Goal: Information Seeking & Learning: Learn about a topic

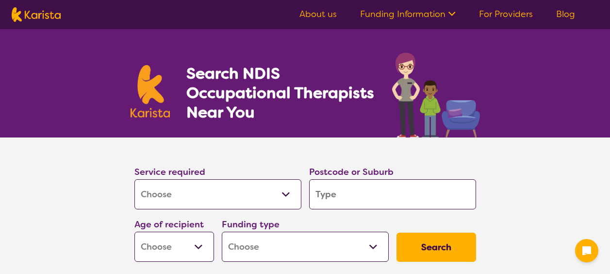
select select "[MEDICAL_DATA]"
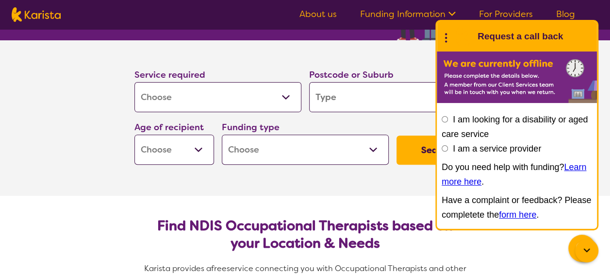
click at [365, 97] on input "search" at bounding box center [392, 97] width 167 height 30
type input "2"
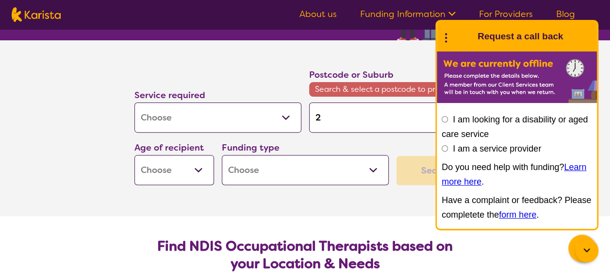
type input "21"
type input "214"
type input "2145"
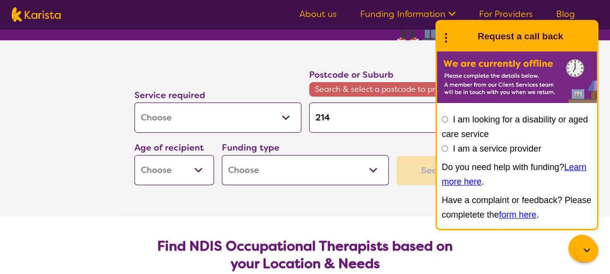
type input "2145"
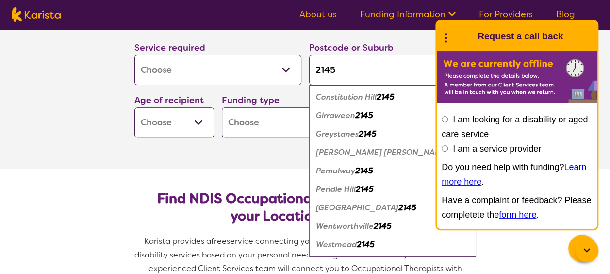
scroll to position [146, 0]
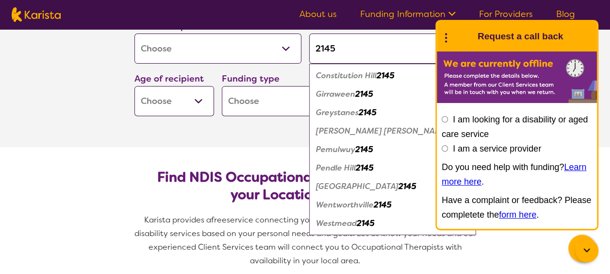
type input "2145"
click at [369, 223] on em "2145" at bounding box center [366, 223] width 18 height 10
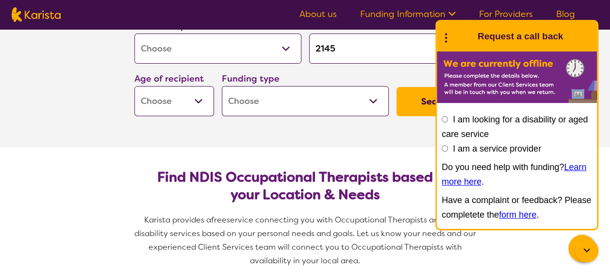
click at [196, 102] on select "Early Childhood - 0 to 9 Child - 10 to 11 Adolescent - 12 to 17 Adult - 18 to 6…" at bounding box center [174, 101] width 80 height 30
select select "CH"
click at [134, 86] on select "Early Childhood - 0 to 9 Child - 10 to 11 Adolescent - 12 to 17 Adult - 18 to 6…" at bounding box center [174, 101] width 80 height 30
select select "CH"
click at [375, 103] on select "Home Care Package (HCP) National Disability Insurance Scheme (NDIS) I don't know" at bounding box center [305, 101] width 167 height 30
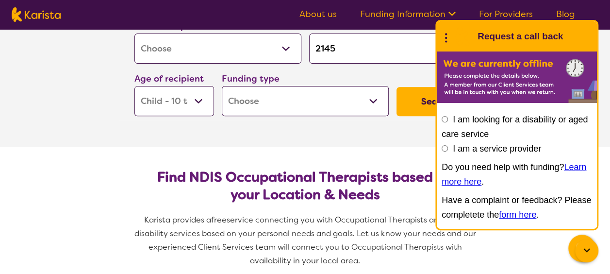
select select "i-don-t-know"
click at [222, 86] on select "Home Care Package (HCP) National Disability Insurance Scheme (NDIS) I don't know" at bounding box center [305, 101] width 167 height 30
select select "i-don-t-know"
click at [401, 138] on section "Service required Allied Health Assistant Assessment (ADHD or Autism) Behaviour …" at bounding box center [305, 69] width 388 height 155
click at [587, 249] on icon at bounding box center [587, 251] width 12 height 12
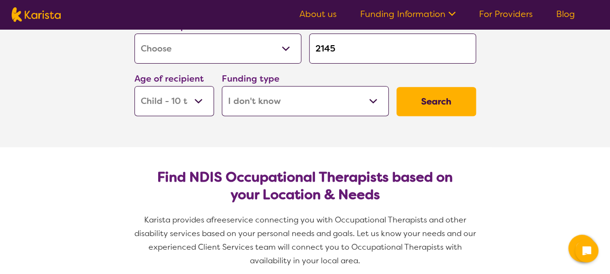
click at [447, 100] on button "Search" at bounding box center [437, 101] width 80 height 29
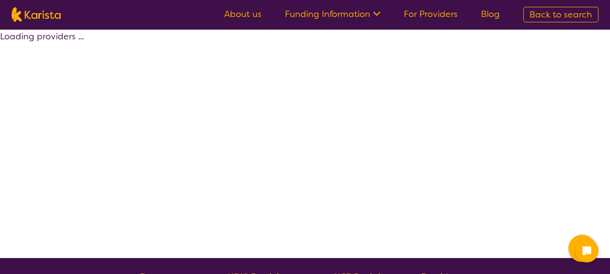
select select "[MEDICAL_DATA]"
select select "CH"
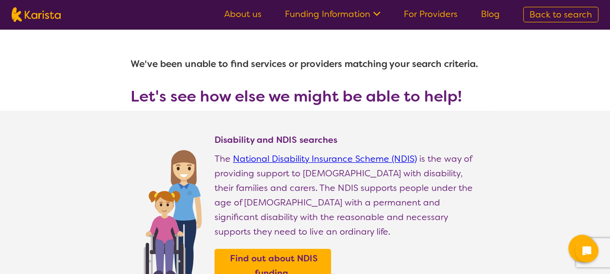
click at [334, 14] on link "Funding Information" at bounding box center [333, 14] width 96 height 12
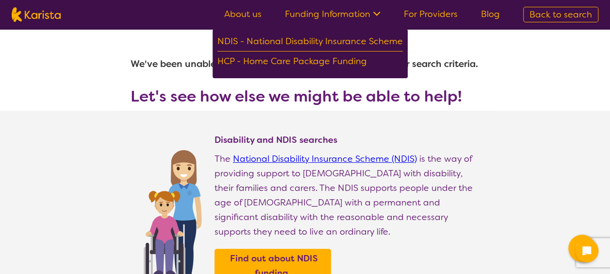
click at [241, 13] on link "About us" at bounding box center [242, 14] width 37 height 12
select select "[MEDICAL_DATA]"
select select "CH"
select select "i-don-t-know"
select select "[MEDICAL_DATA]"
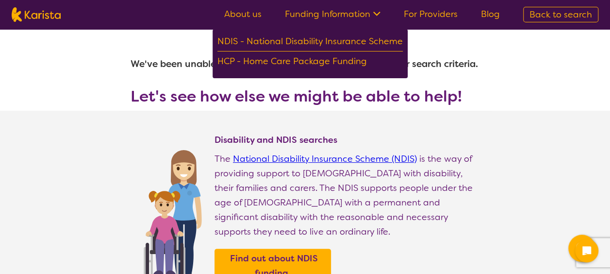
select select "CH"
select select "i-don-t-know"
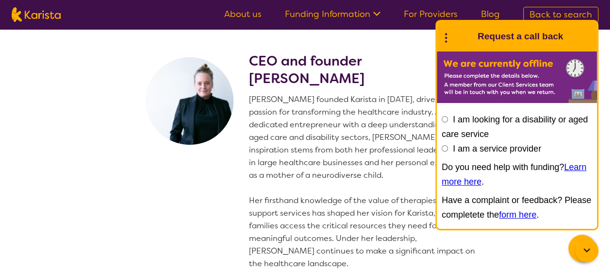
click at [444, 149] on input "I am a service provider" at bounding box center [445, 148] width 6 height 6
radio input "true"
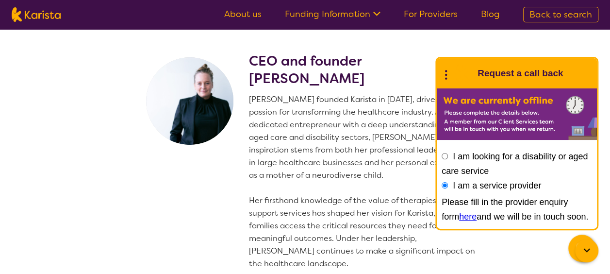
click at [459, 219] on link "here" at bounding box center [467, 217] width 17 height 10
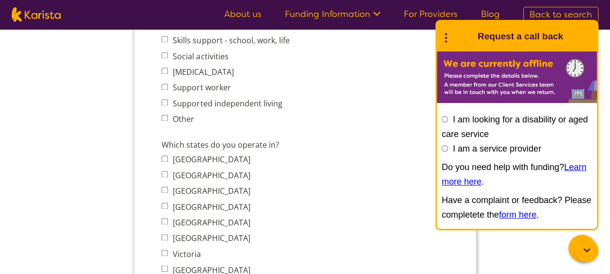
scroll to position [534, 0]
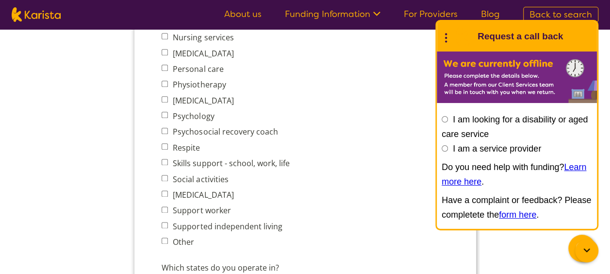
click at [449, 150] on div "I am looking for a disability or aged care service I am a service provider Do y…" at bounding box center [517, 167] width 151 height 110
click at [442, 148] on input "I am a service provider" at bounding box center [445, 148] width 6 height 6
radio input "true"
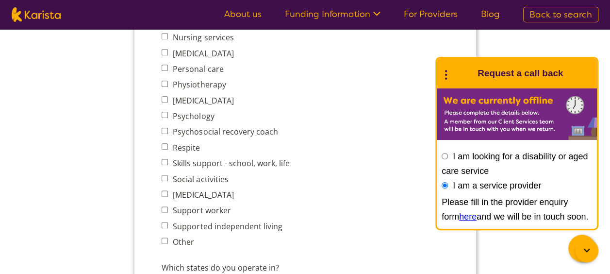
click at [390, 159] on div "What services do you provide? (Choose all that apply) Behaviour support Counsel…" at bounding box center [304, 70] width 295 height 363
click at [582, 246] on icon at bounding box center [587, 251] width 12 height 12
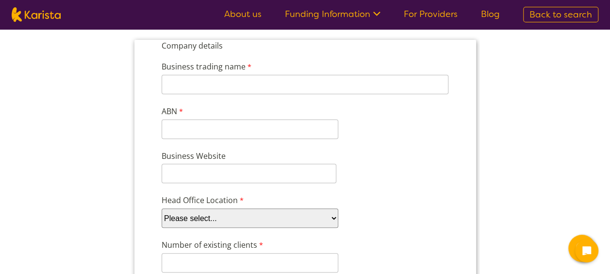
scroll to position [0, 0]
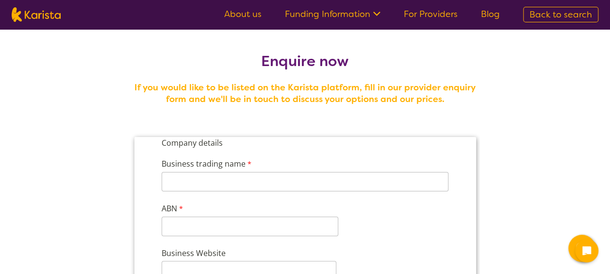
click at [352, 12] on link "Funding Information" at bounding box center [333, 14] width 96 height 12
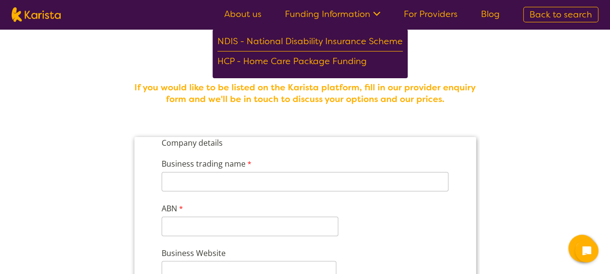
click at [437, 15] on link "For Providers" at bounding box center [431, 14] width 54 height 12
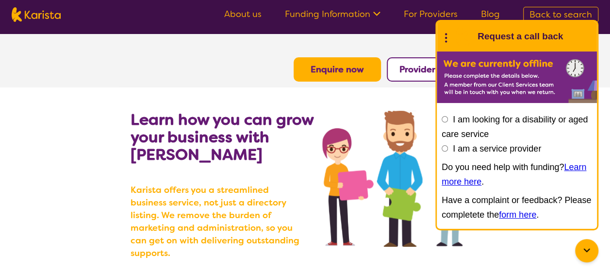
click at [251, 11] on link "About us" at bounding box center [242, 14] width 37 height 12
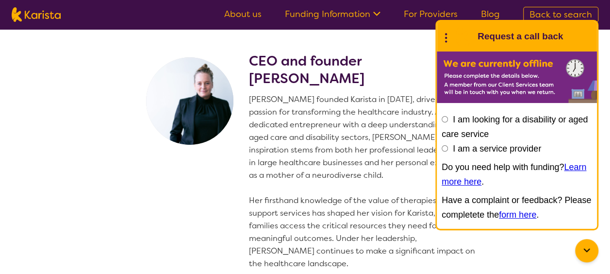
click at [587, 249] on icon at bounding box center [587, 251] width 12 height 12
